Goal: Book appointment/travel/reservation

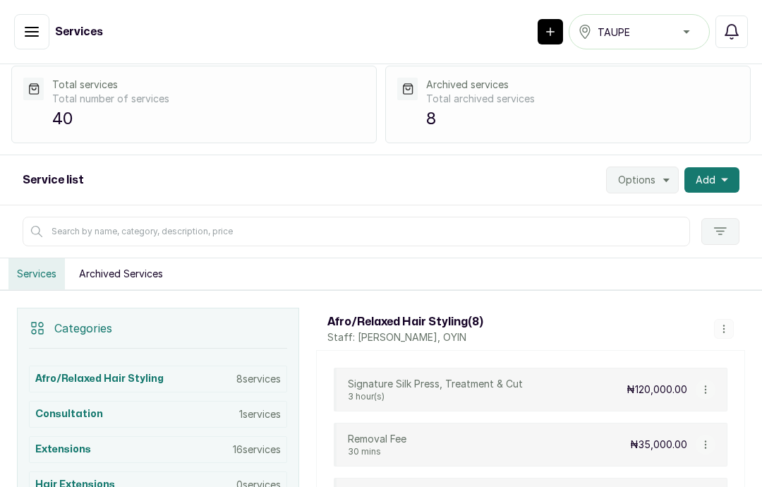
scroll to position [57, 0]
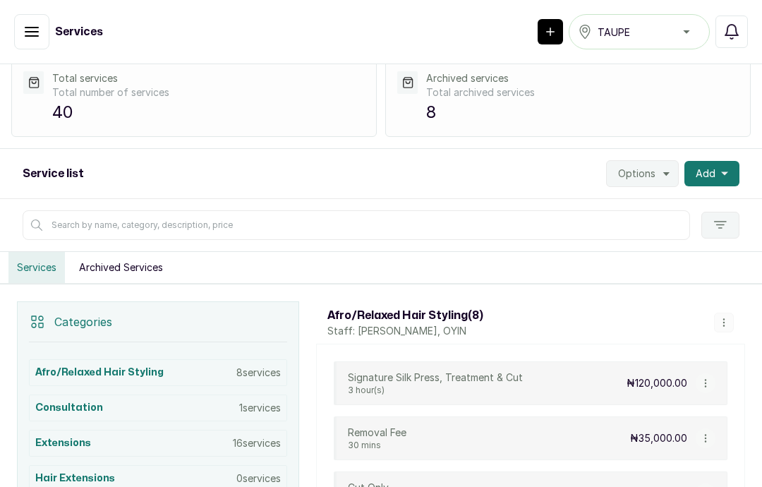
click at [726, 322] on icon "button" at bounding box center [724, 323] width 10 height 10
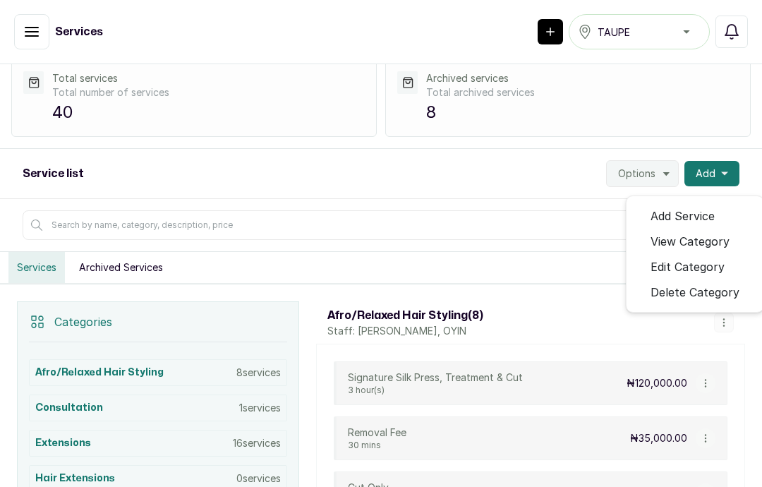
click at [440, 340] on div "Afro/Relaxed Hair Styling ( 8 ) Staff: [GEOGRAPHIC_DATA][PERSON_NAME], OYIN Add…" at bounding box center [530, 322] width 429 height 42
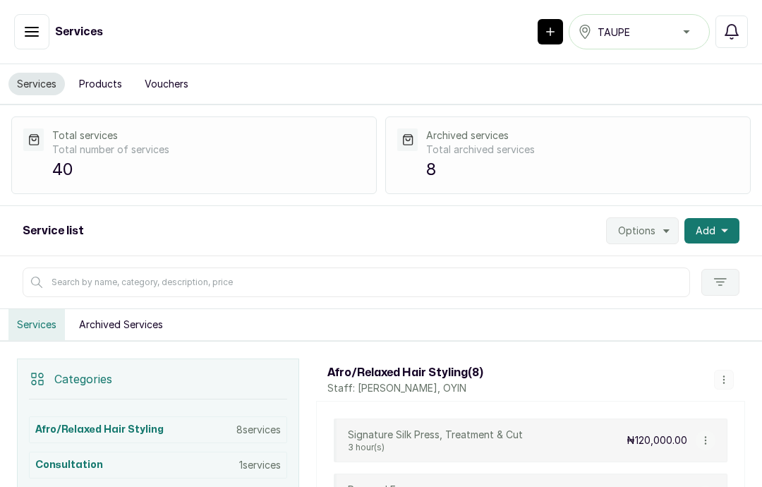
scroll to position [0, 0]
click at [721, 272] on button "Filter" at bounding box center [720, 282] width 38 height 27
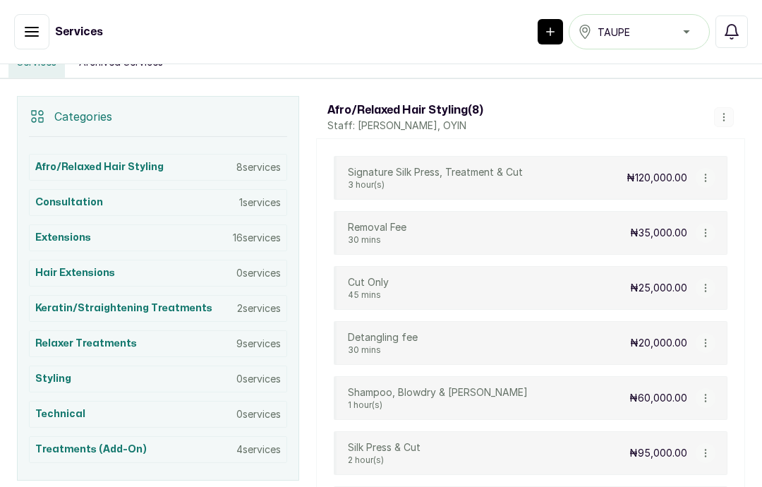
scroll to position [285, 0]
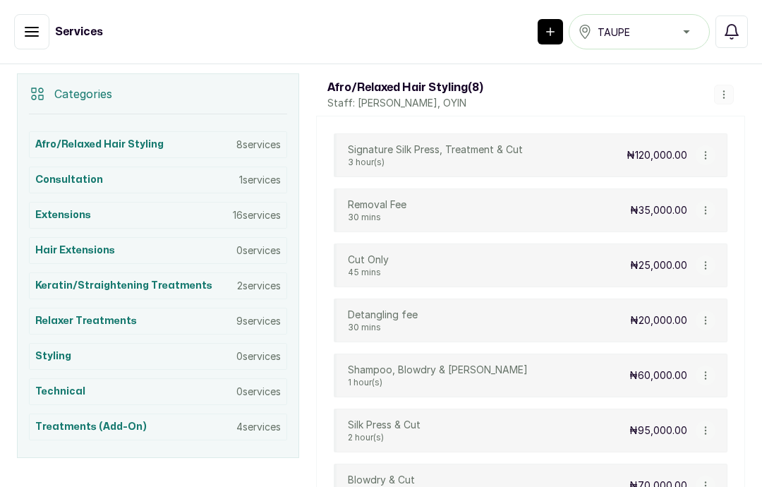
click at [724, 97] on icon "button" at bounding box center [724, 95] width 10 height 10
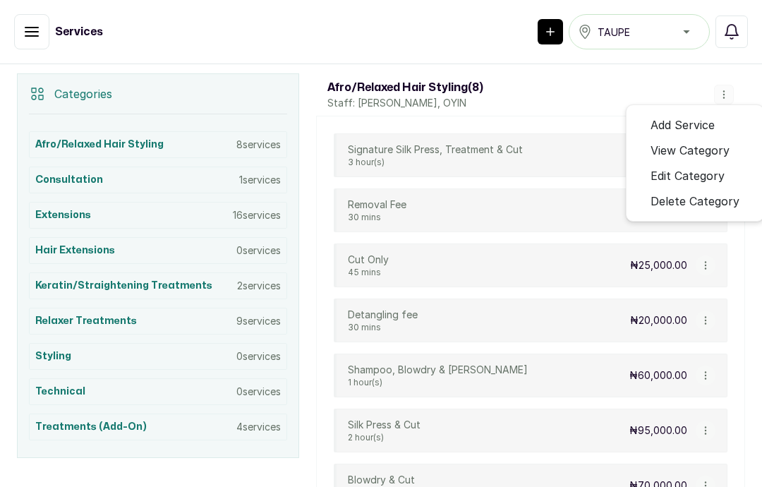
click at [595, 312] on div "Detangling fee 30 mins ₦20,000.00" at bounding box center [531, 321] width 394 height 44
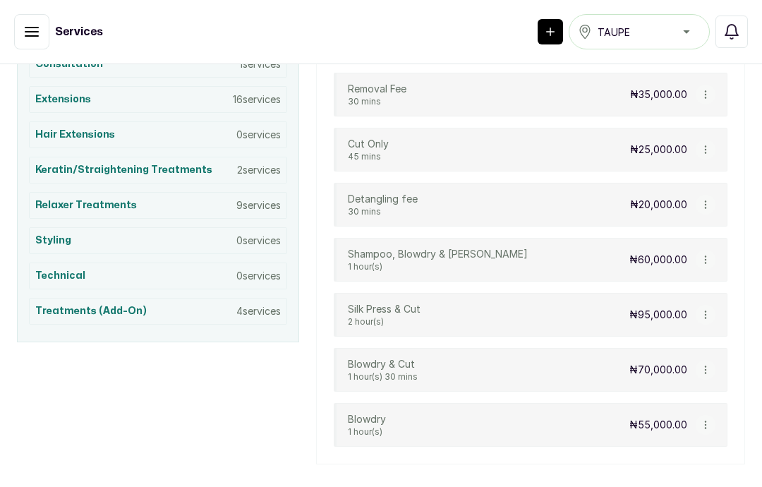
scroll to position [400, 0]
click at [732, 416] on div "Signature Silk Press, Treatment & Cut 3 hour(s) ₦120,000.00 Removal Fee 30 mins…" at bounding box center [530, 233] width 429 height 464
click at [703, 431] on button "button" at bounding box center [706, 426] width 20 height 20
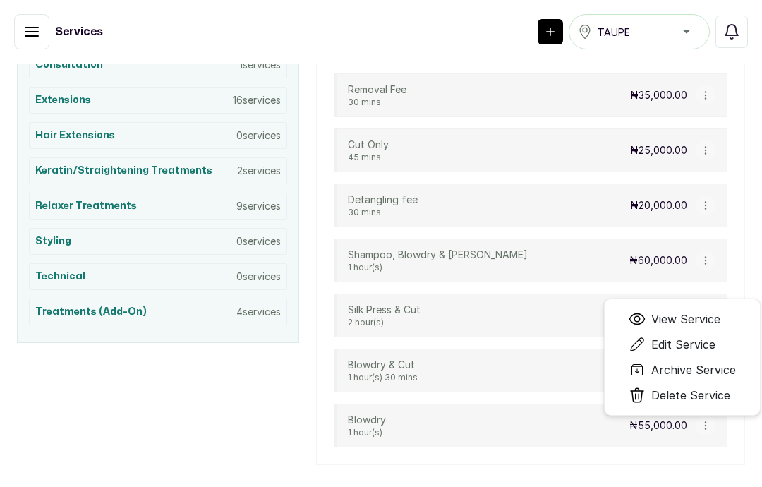
click at [542, 462] on div "Signature Silk Press, Treatment & Cut 3 hour(s) ₦120,000.00 Removal Fee 30 mins…" at bounding box center [530, 233] width 429 height 464
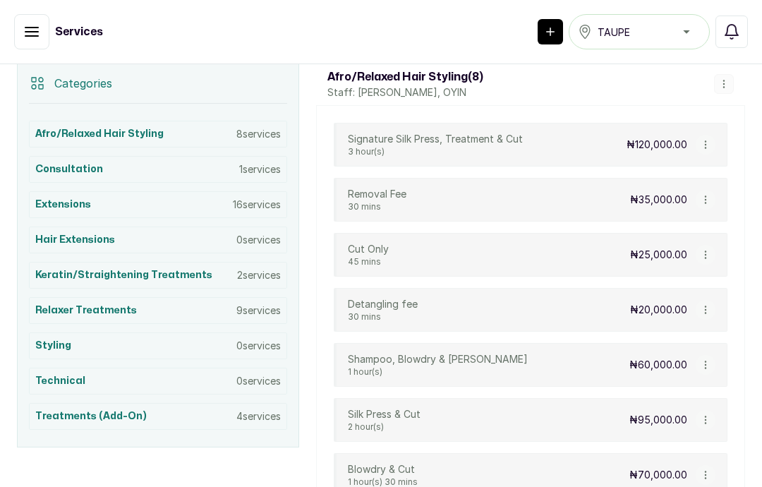
scroll to position [296, 0]
click at [59, 127] on h3 "Afro/Relaxed Hair Styling" at bounding box center [99, 133] width 128 height 14
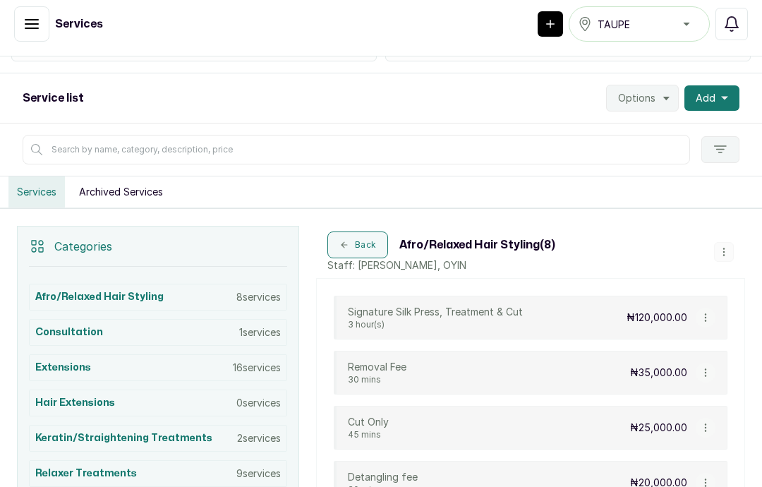
scroll to position [126, 0]
click at [84, 325] on h3 "Consultation" at bounding box center [69, 332] width 68 height 14
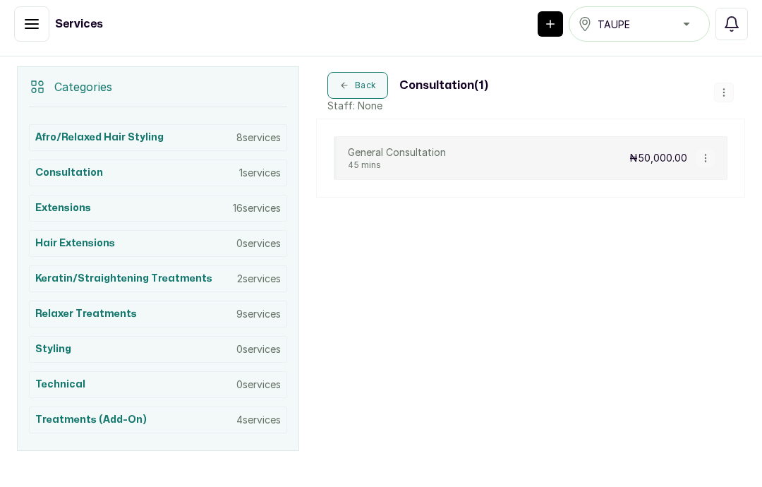
scroll to position [294, 0]
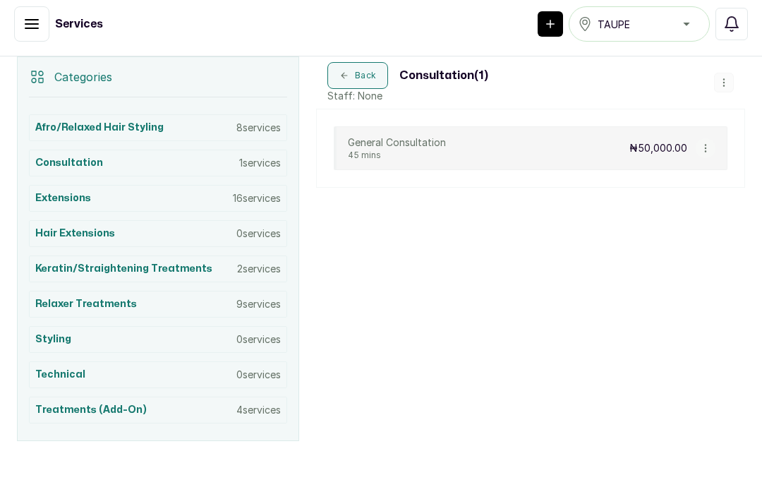
click at [66, 191] on h3 "Extensions" at bounding box center [63, 198] width 56 height 14
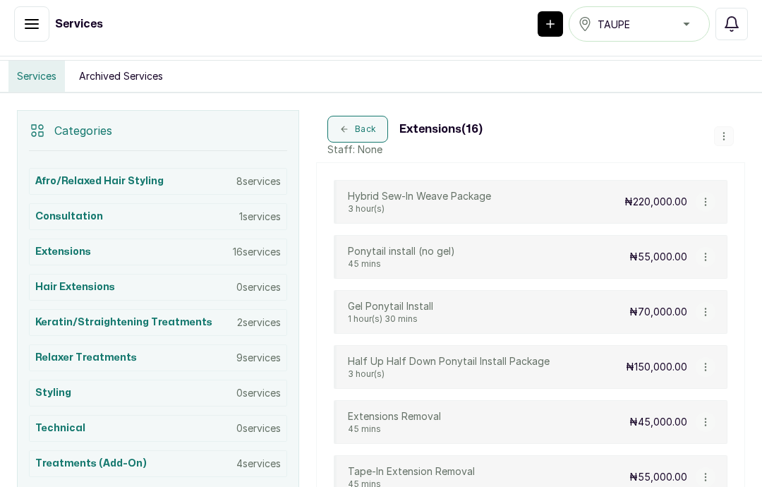
scroll to position [223, 0]
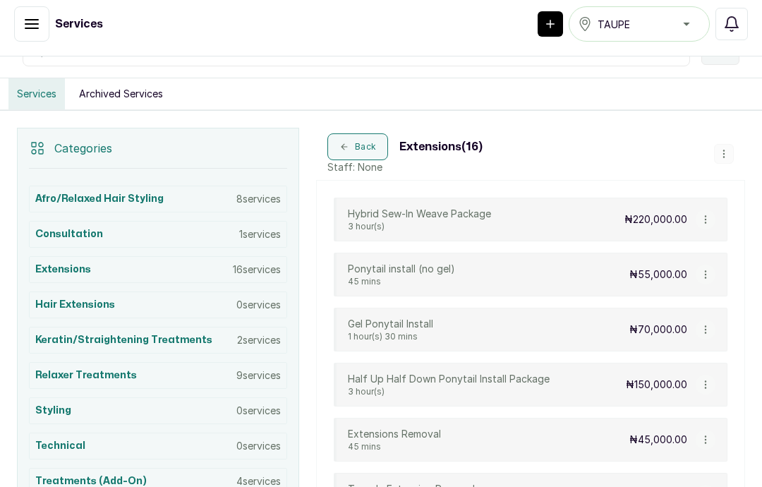
click at [75, 298] on h3 "Hair extensions" at bounding box center [75, 305] width 80 height 14
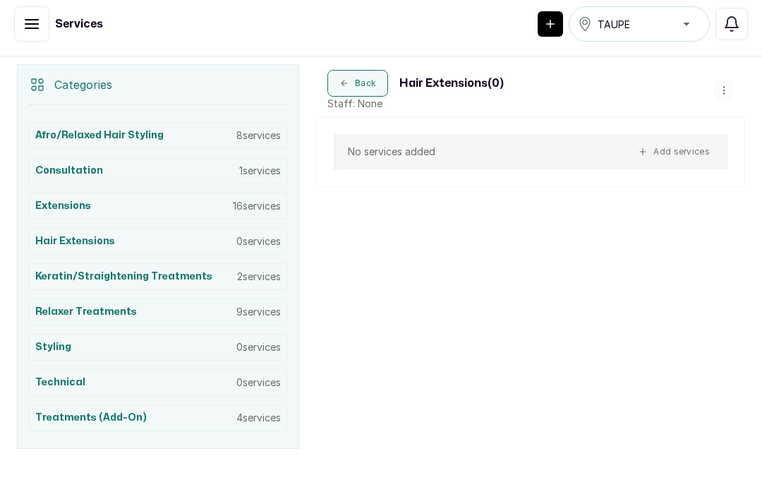
scroll to position [294, 0]
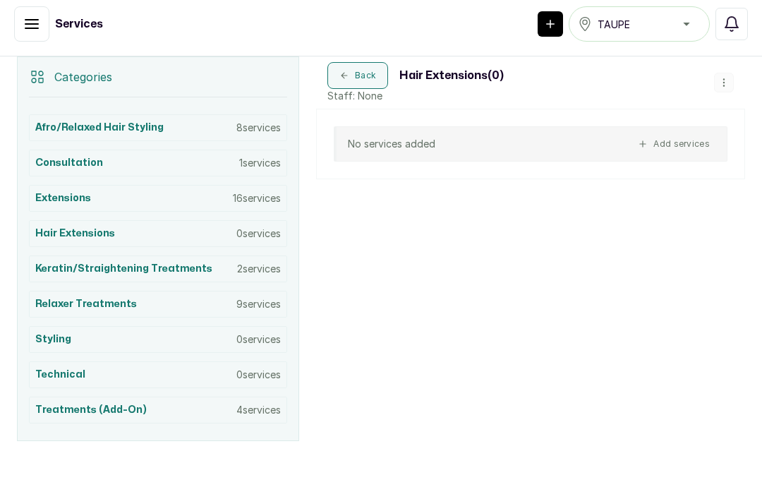
click at [71, 262] on h3 "Keratin/Straightening Treatments" at bounding box center [123, 269] width 177 height 14
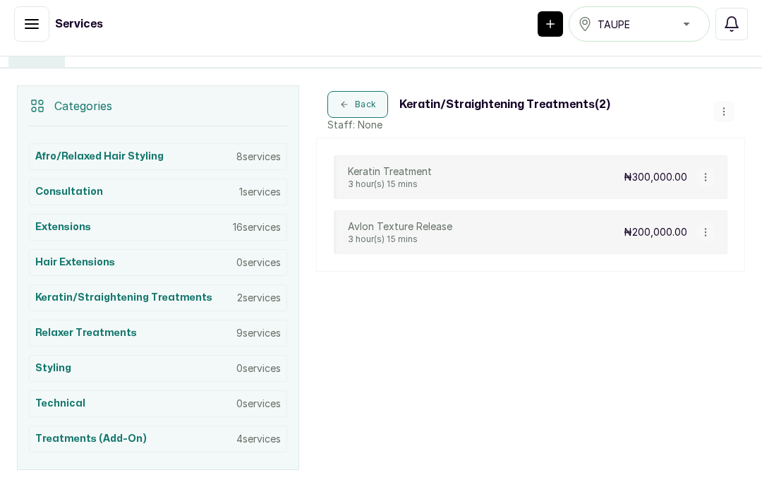
click at [123, 320] on div "Relaxer Treatments 9 services" at bounding box center [158, 333] width 258 height 27
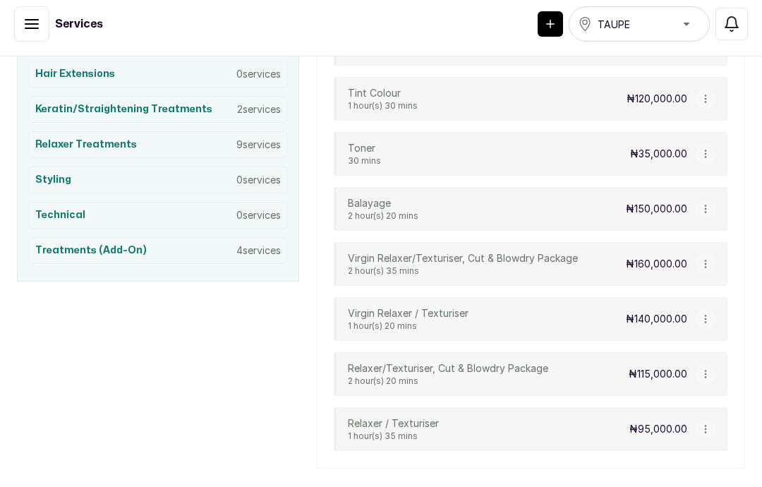
scroll to position [452, 0]
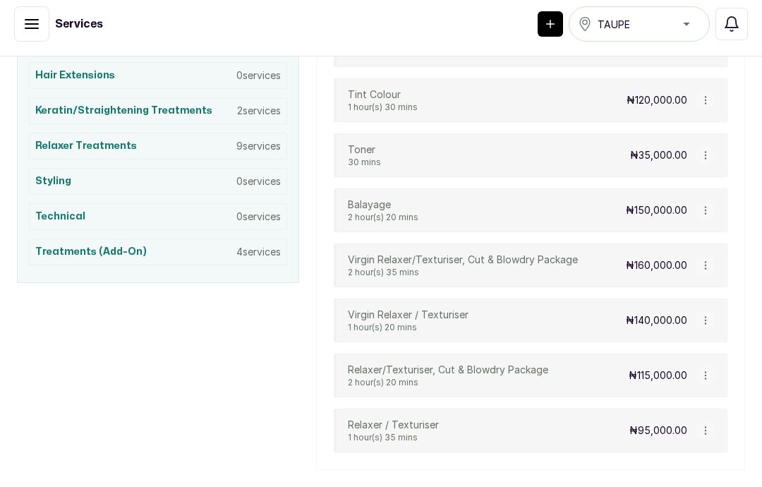
click at [68, 245] on h3 "Treatments (add-on)" at bounding box center [91, 252] width 112 height 14
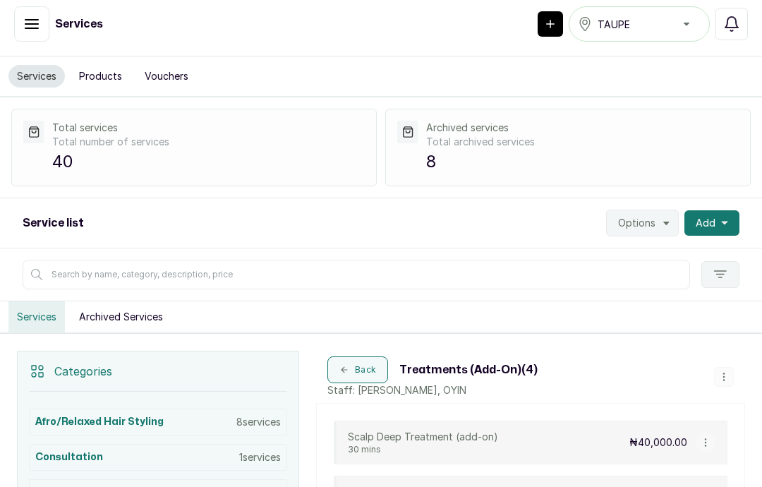
scroll to position [0, 0]
